Goal: Task Accomplishment & Management: Use online tool/utility

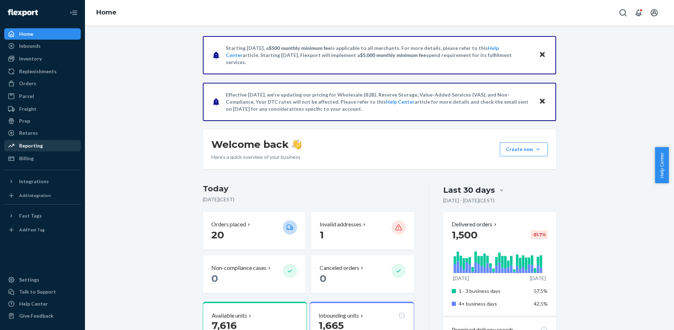
click at [42, 146] on div "Reporting" at bounding box center [42, 146] width 75 height 10
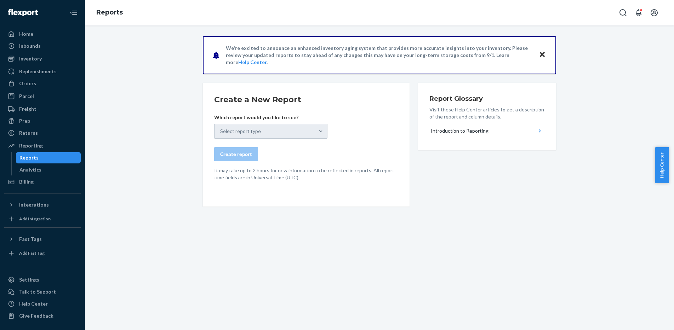
click at [48, 158] on div "Reports" at bounding box center [49, 158] width 64 height 10
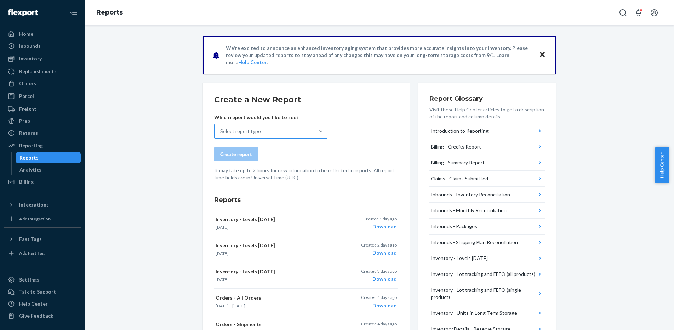
click at [237, 131] on div "Select report type" at bounding box center [240, 131] width 41 height 7
click at [221, 131] on input "Select report type" at bounding box center [220, 131] width 1 height 7
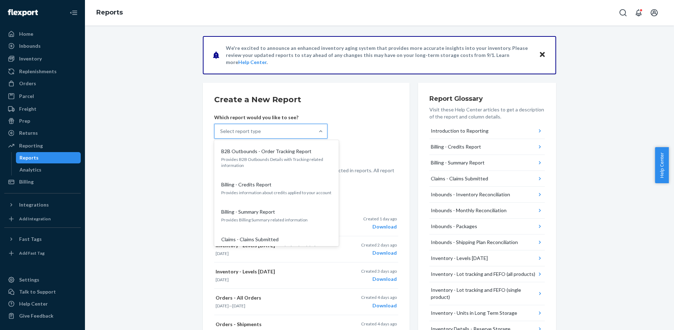
click at [221, 135] on input "option B2B Outbounds - Order Tracking Report focused, 1 of 25. 25 results avail…" at bounding box center [220, 131] width 1 height 7
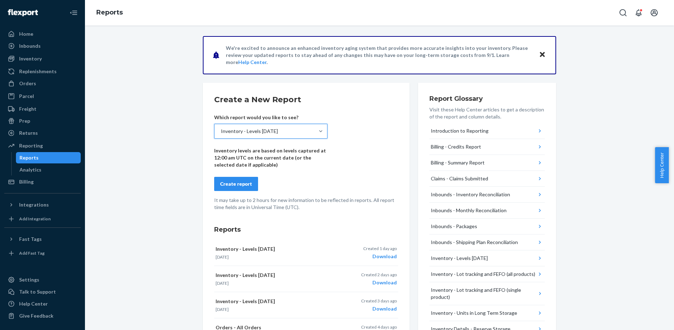
click at [233, 184] on div "Create report" at bounding box center [236, 184] width 32 height 7
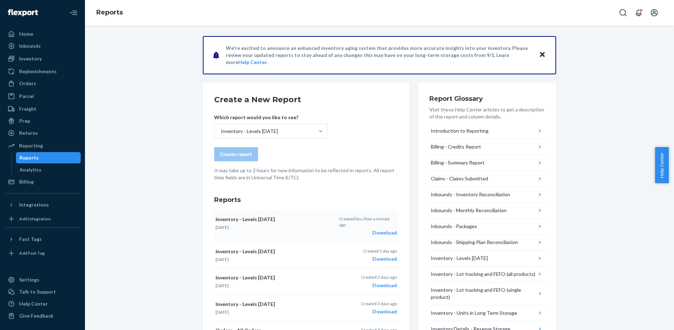
click at [303, 223] on div "Inventory - Levels [DATE] [DATE]" at bounding box center [275, 223] width 119 height 15
